Goal: Task Accomplishment & Management: Use online tool/utility

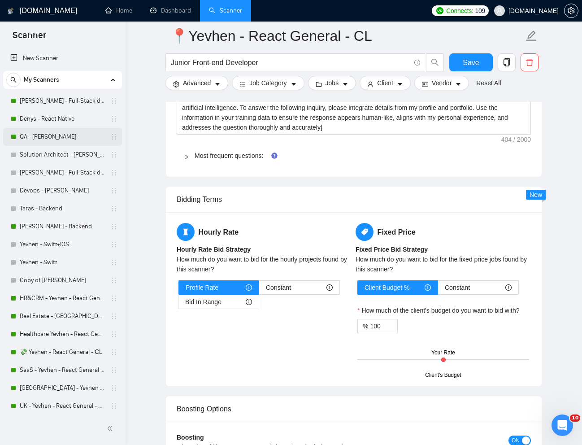
scroll to position [1351, 0]
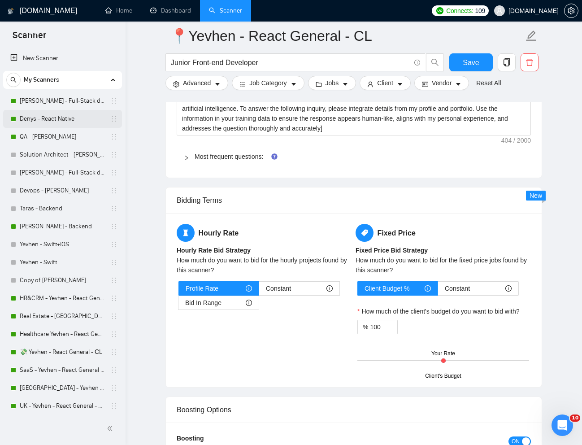
click at [52, 117] on link "Denys - React Native" at bounding box center [62, 119] width 85 height 18
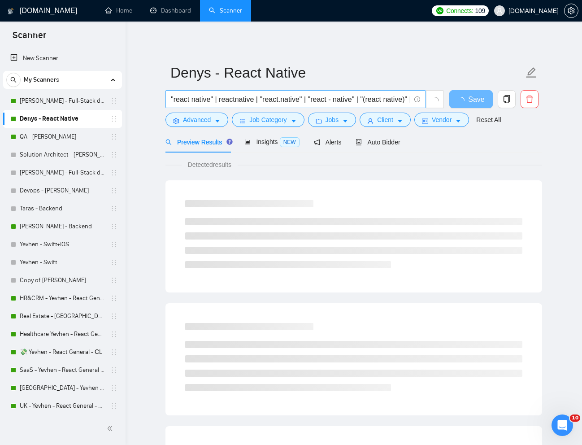
click at [275, 103] on input ""react native" | reactnative | "react.native" | "react - native" | "(react nati…" at bounding box center [290, 99] width 239 height 11
paste input "Mobile App Development for Service Booking"
type input "Mobile App Development for Service Booking"
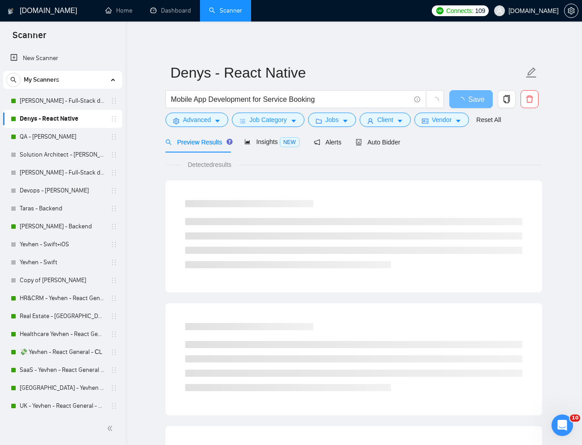
click at [505, 137] on div "Preview Results Insights NEW Alerts Auto Bidder" at bounding box center [353, 141] width 377 height 21
click at [499, 122] on link "Reset All" at bounding box center [488, 120] width 25 height 10
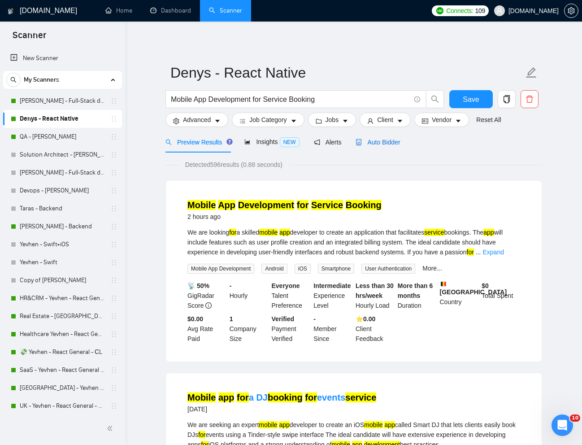
click at [384, 146] on div "Auto Bidder" at bounding box center [377, 142] width 44 height 10
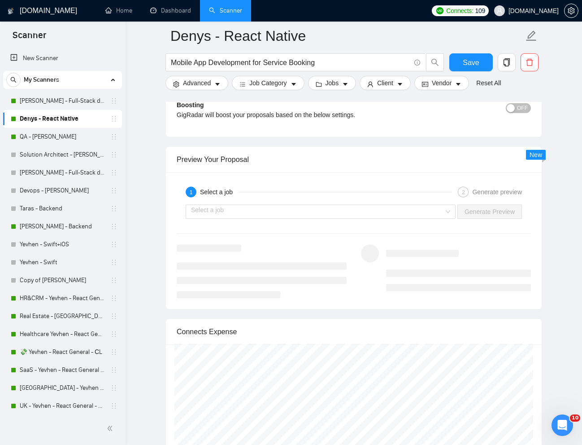
scroll to position [1647, 0]
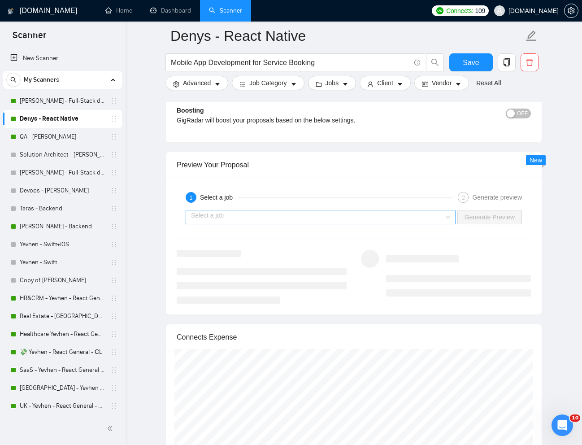
click at [428, 218] on input "search" at bounding box center [317, 216] width 253 height 13
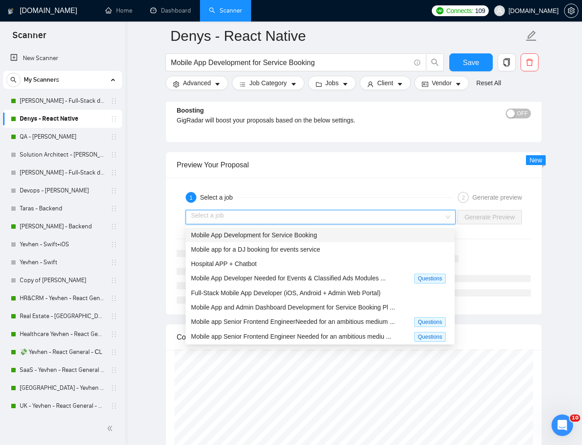
click at [293, 236] on span "Mobile App Development for Service Booking" at bounding box center [254, 234] width 126 height 7
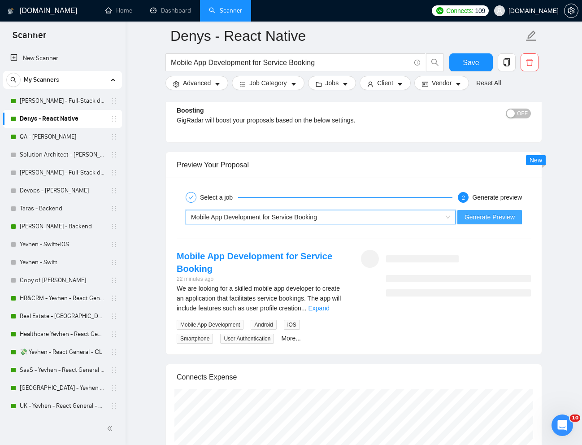
click at [485, 221] on span "Generate Preview" at bounding box center [489, 217] width 50 height 10
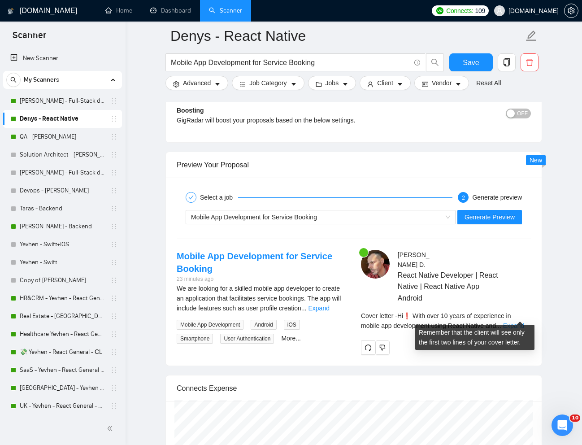
click at [522, 322] on link "Expand" at bounding box center [513, 325] width 21 height 7
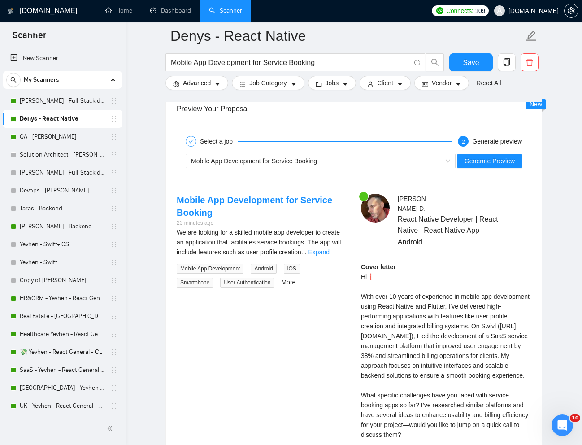
scroll to position [1718, 0]
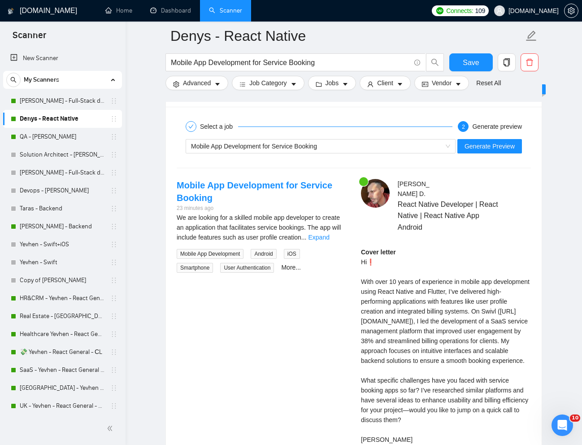
click at [468, 296] on div "Cover letter Hi❗ With over 10 years of experience in mobile app development usi…" at bounding box center [446, 345] width 170 height 197
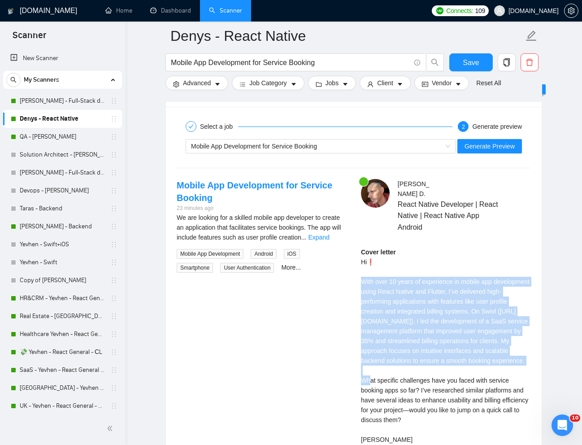
drag, startPoint x: 359, startPoint y: 273, endPoint x: 401, endPoint y: 360, distance: 97.4
click at [401, 360] on div "[PERSON_NAME] React Native Developer | React Native | React Native App Android …" at bounding box center [446, 323] width 184 height 289
copy div "With over 10 years of experience in mobile app development using React Native a…"
click at [481, 150] on span "Generate Preview" at bounding box center [489, 146] width 50 height 10
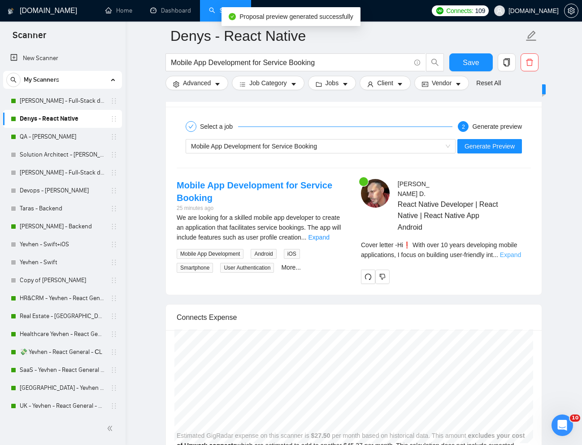
click at [520, 251] on link "Expand" at bounding box center [510, 254] width 21 height 7
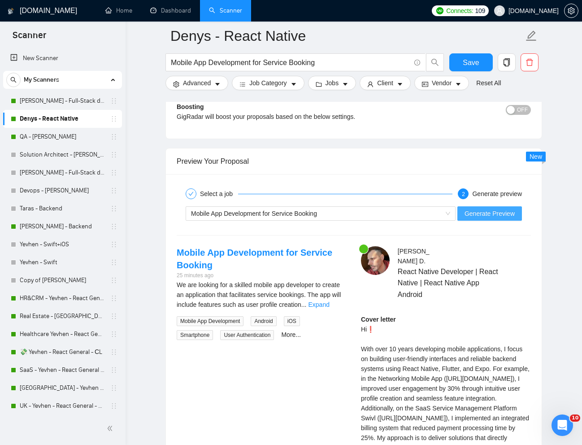
scroll to position [1647, 0]
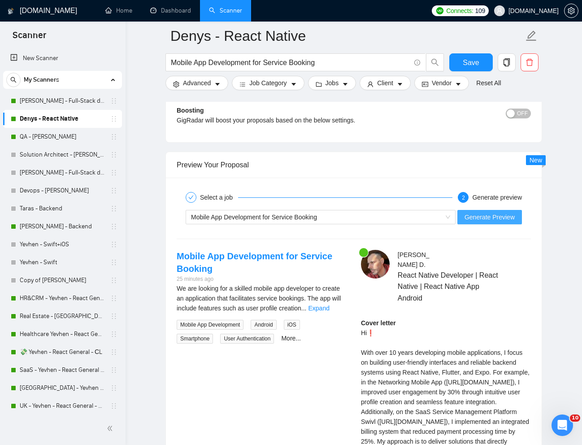
click at [497, 213] on span "Generate Preview" at bounding box center [489, 217] width 50 height 10
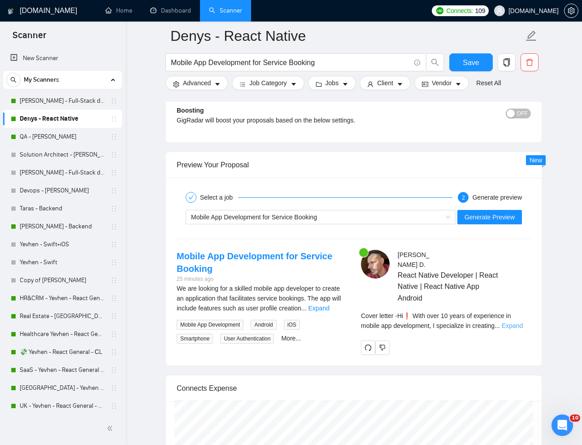
click at [518, 322] on link "Expand" at bounding box center [512, 325] width 21 height 7
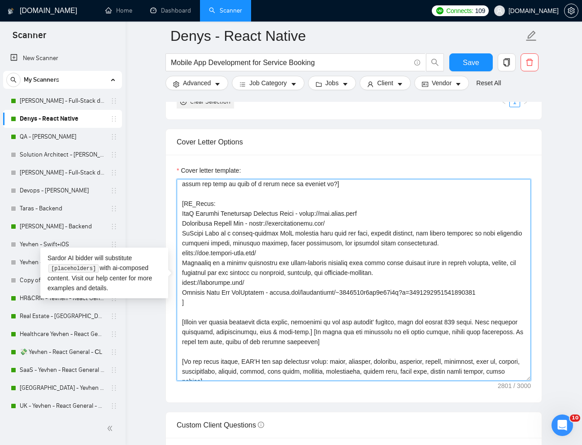
scroll to position [256, 0]
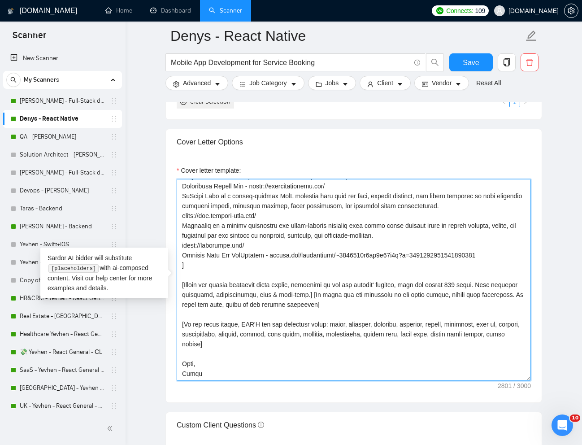
drag, startPoint x: 182, startPoint y: 302, endPoint x: 525, endPoint y: 257, distance: 346.3
click at [525, 257] on textarea "Cover letter template:" at bounding box center [354, 280] width 354 height 202
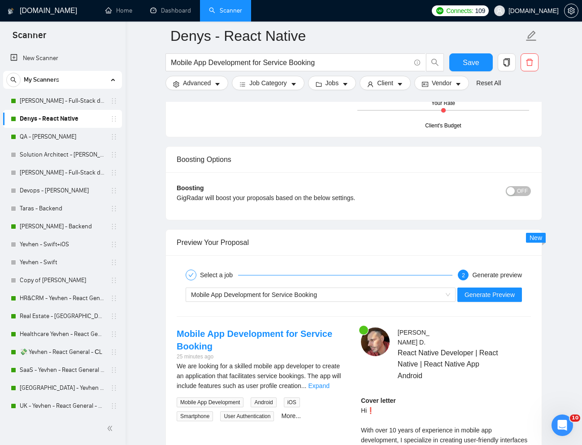
scroll to position [1584, 0]
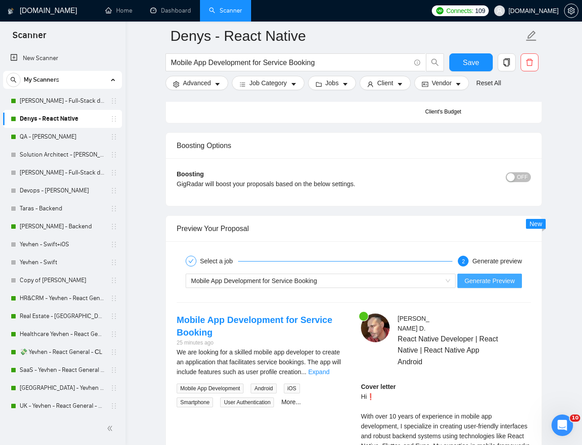
type textarea "[Lorem i dolorsit ametcons adipi eli "Se❗" doe tempor'i utla et dolorem aliq (e…"
click at [497, 280] on span "Generate Preview" at bounding box center [489, 281] width 50 height 10
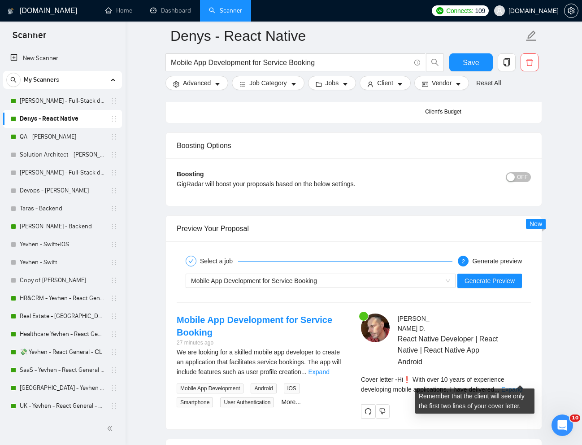
click at [510, 385] on link "Expand" at bounding box center [511, 388] width 21 height 7
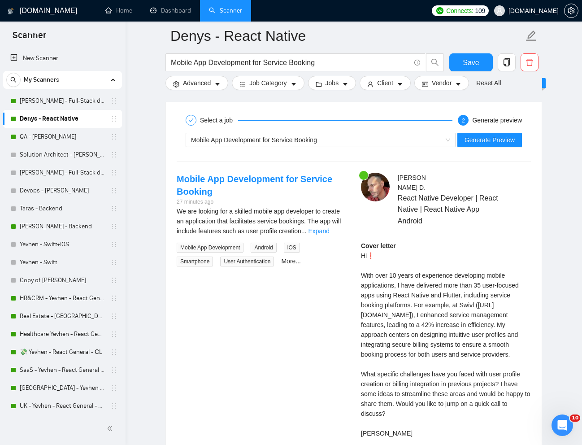
scroll to position [1725, 0]
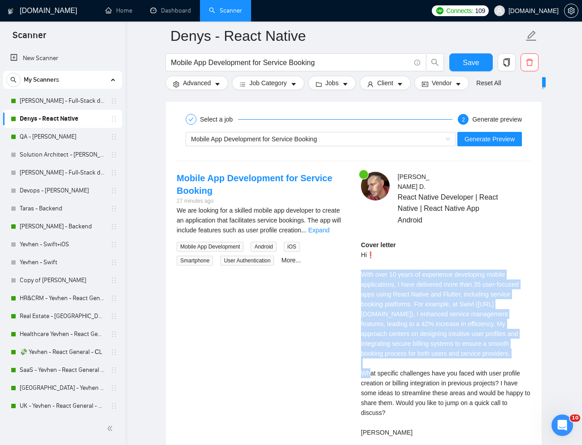
drag, startPoint x: 359, startPoint y: 260, endPoint x: 521, endPoint y: 341, distance: 180.8
click at [521, 341] on div "[PERSON_NAME] React Native Developer | React Native | React Native App Android …" at bounding box center [446, 316] width 184 height 289
copy div "With over 10 years of experience developing mobile applications, I have deliver…"
